Goal: Find specific page/section: Find specific page/section

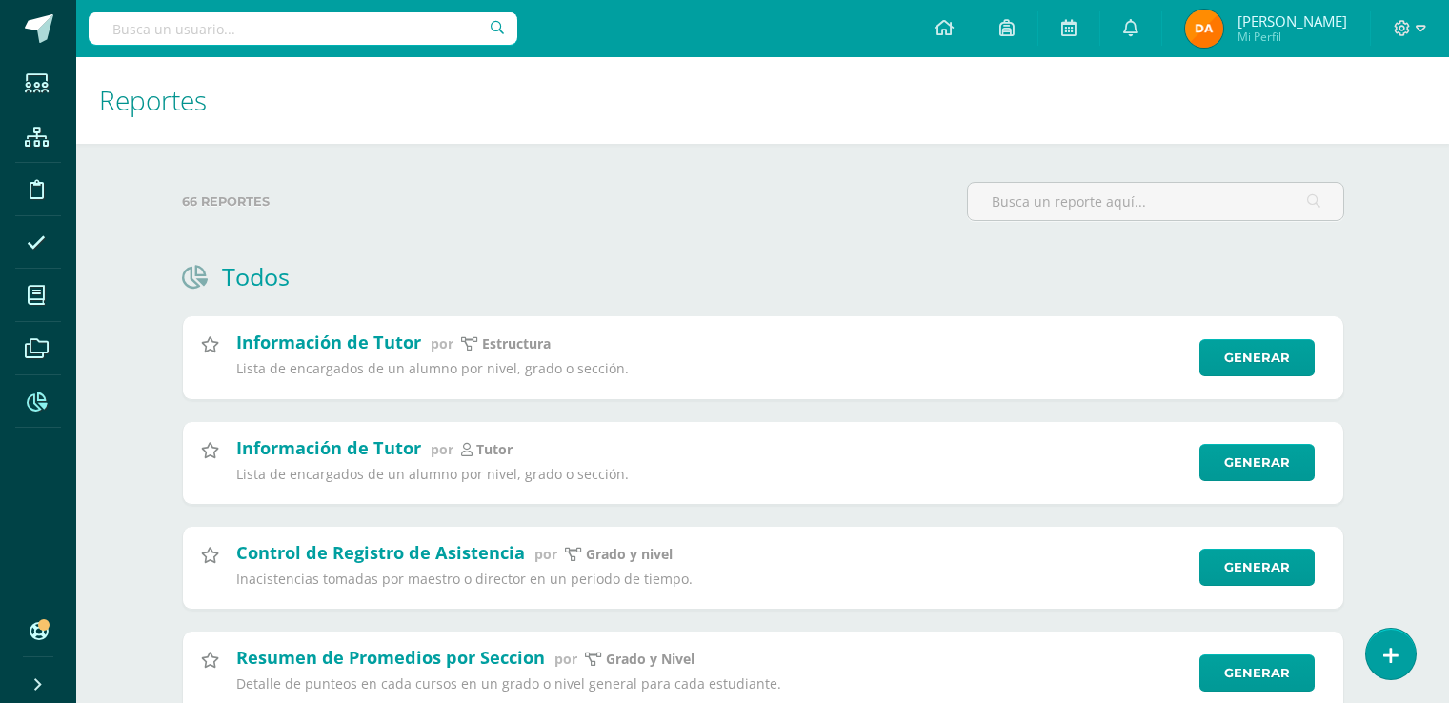
click at [175, 28] on input "text" at bounding box center [303, 28] width 429 height 32
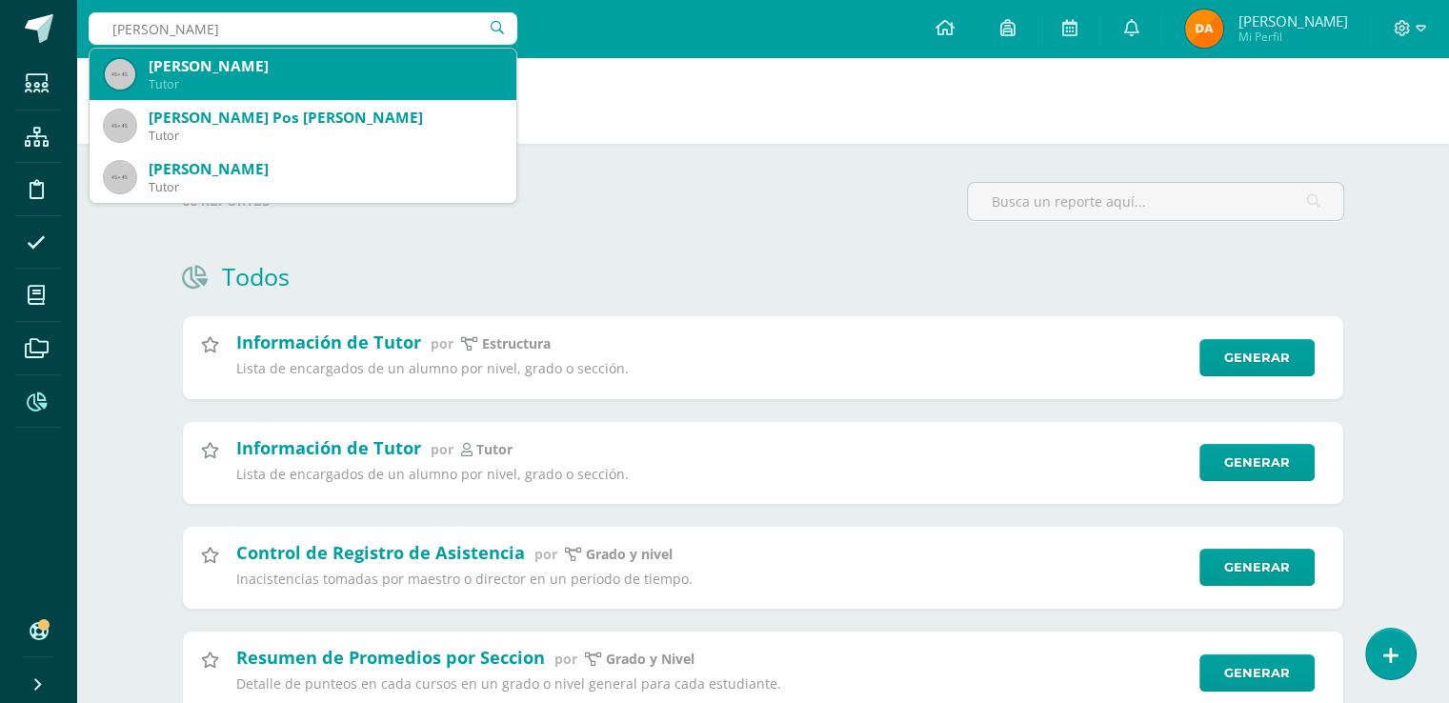
type input "[PERSON_NAME]"
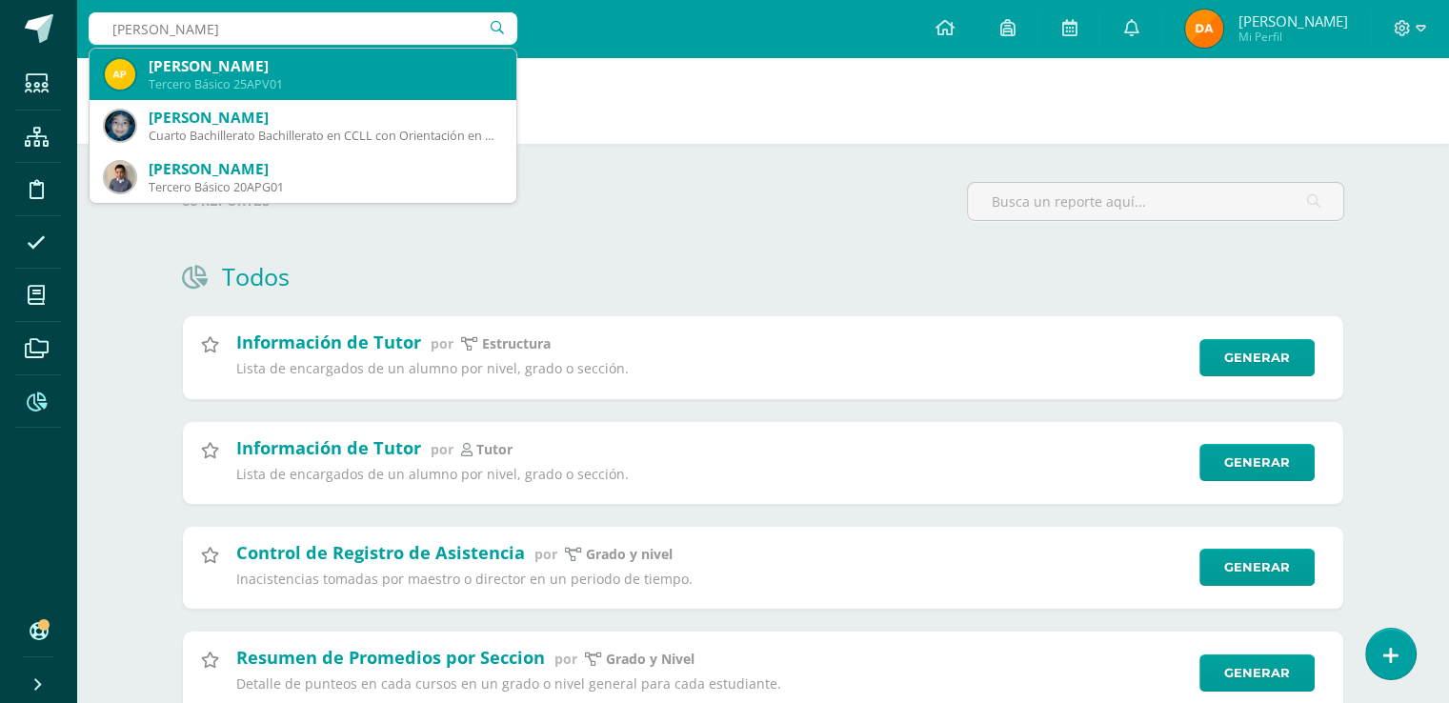
click at [370, 92] on div "Tercero Básico 25APV01" at bounding box center [325, 84] width 353 height 16
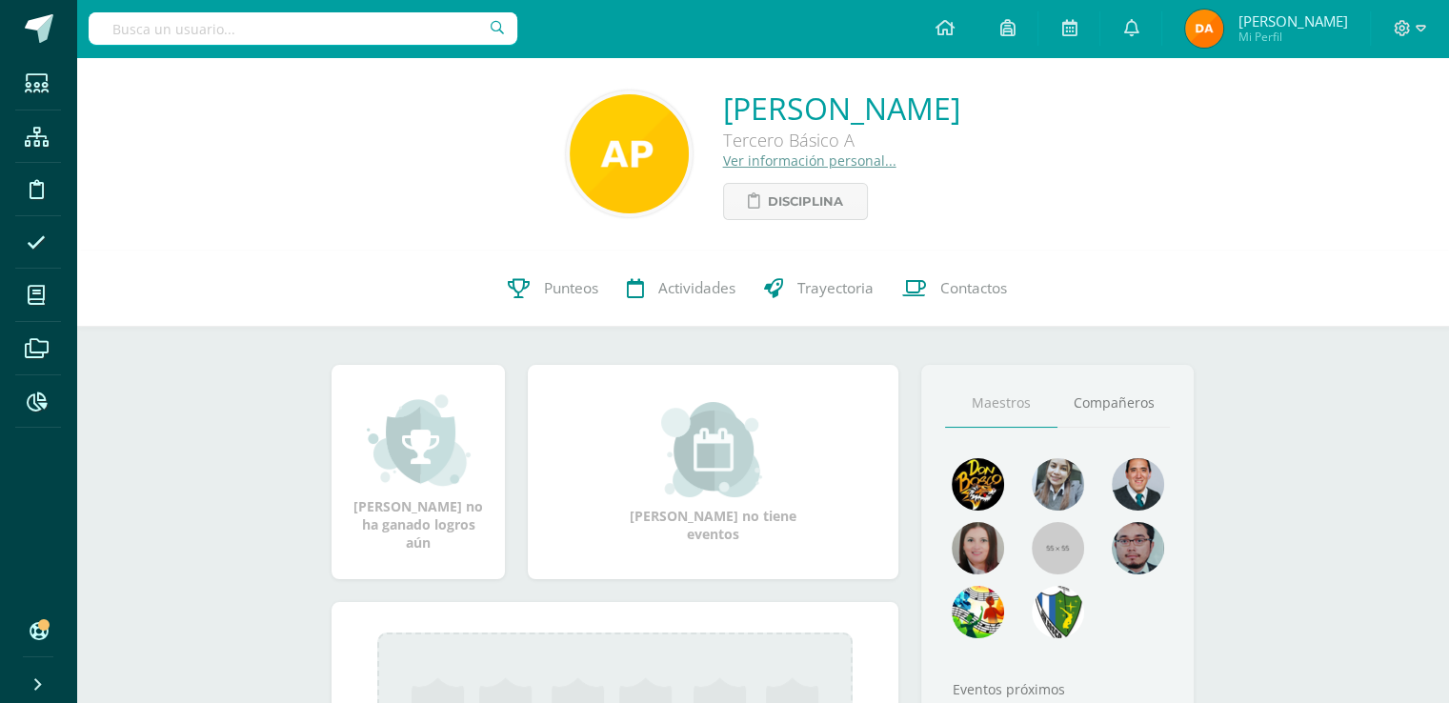
click at [723, 169] on link "Ver información personal..." at bounding box center [809, 161] width 173 height 18
